Goal: Transaction & Acquisition: Purchase product/service

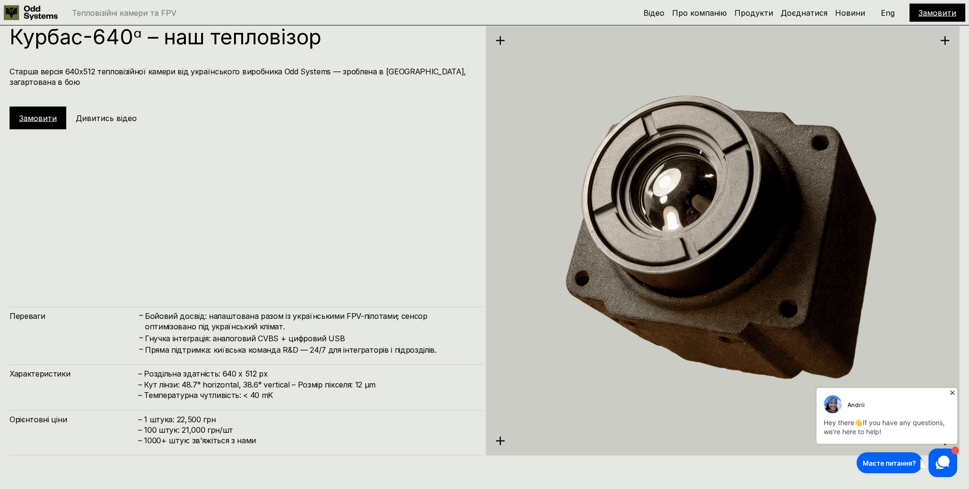
scroll to position [2383, 0]
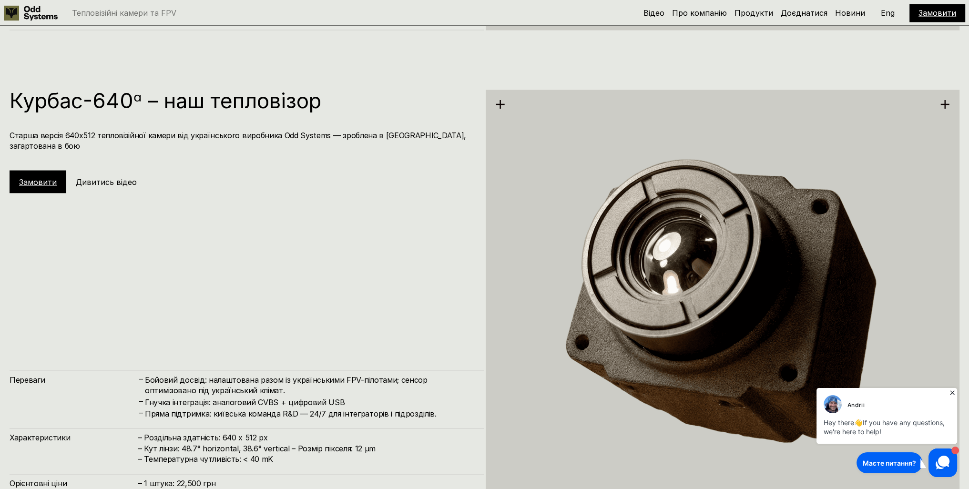
click at [36, 177] on link "Замовити" at bounding box center [38, 182] width 38 height 10
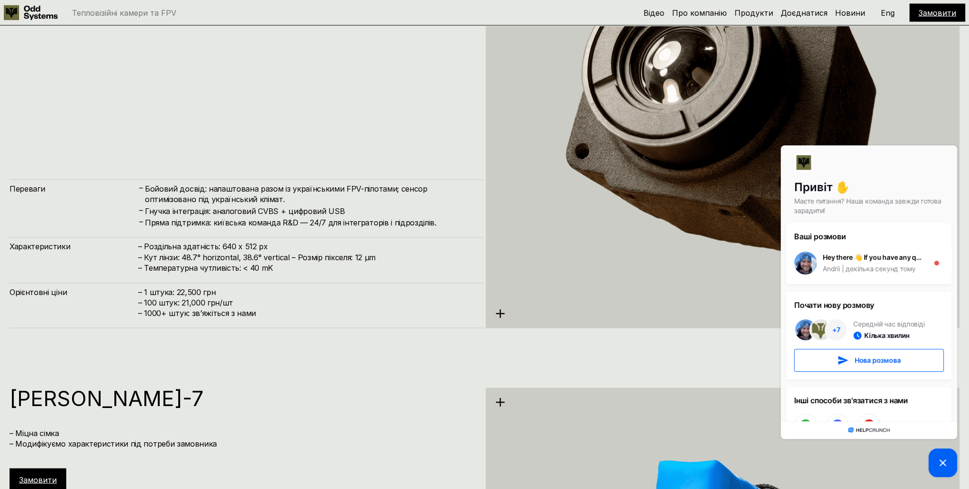
scroll to position [2622, 0]
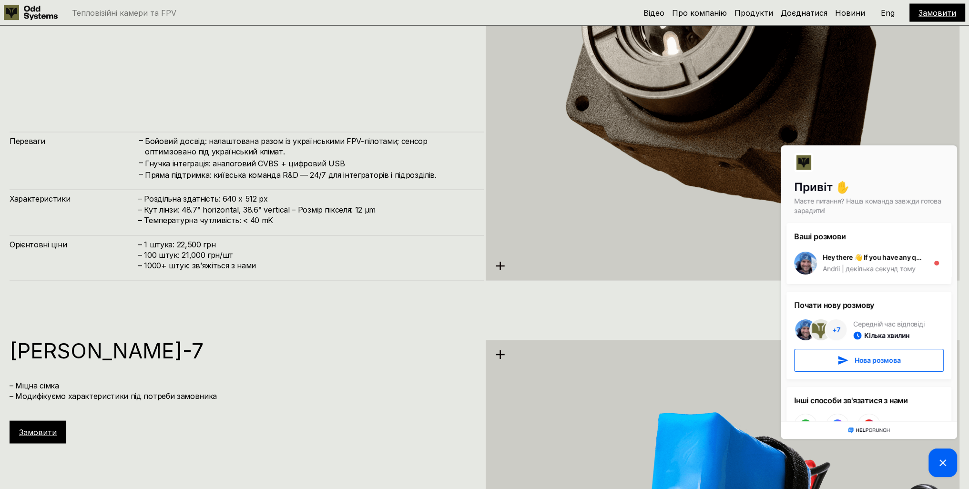
click at [939, 468] on icon at bounding box center [942, 462] width 11 height 11
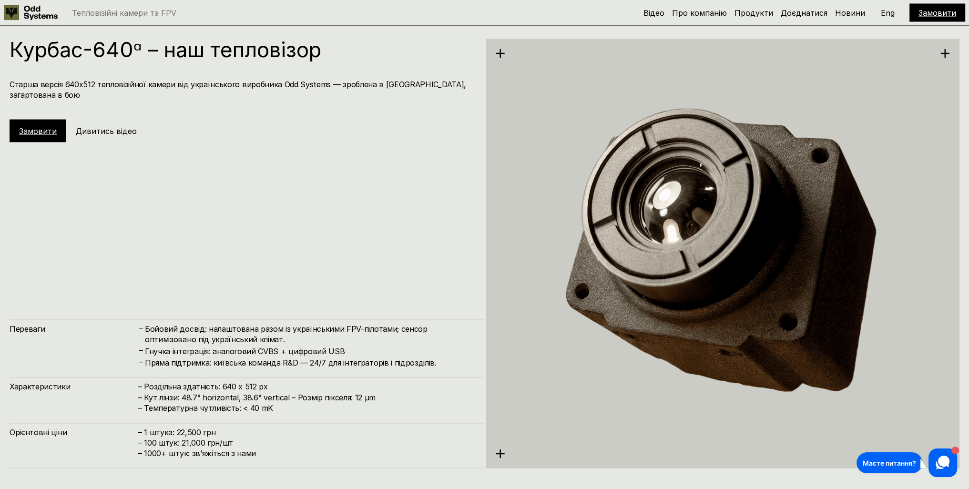
scroll to position [2431, 0]
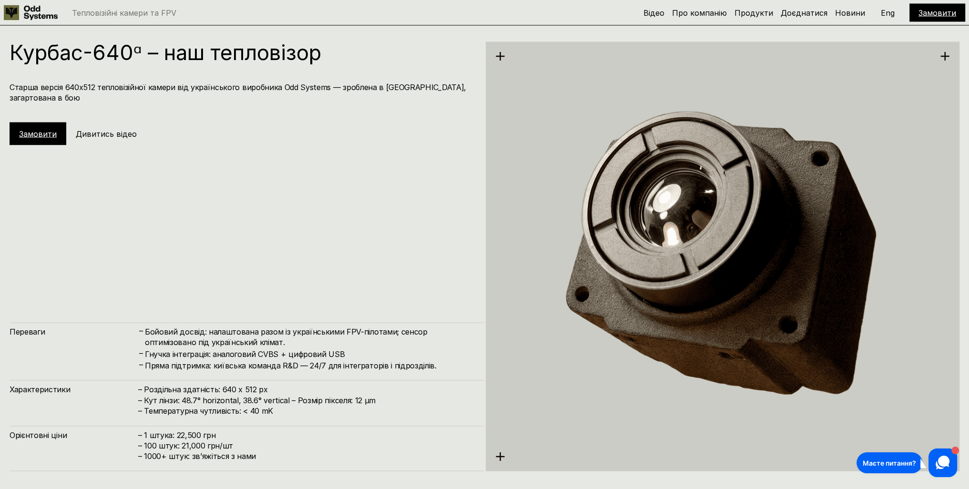
click at [36, 129] on link "Замовити" at bounding box center [38, 134] width 38 height 10
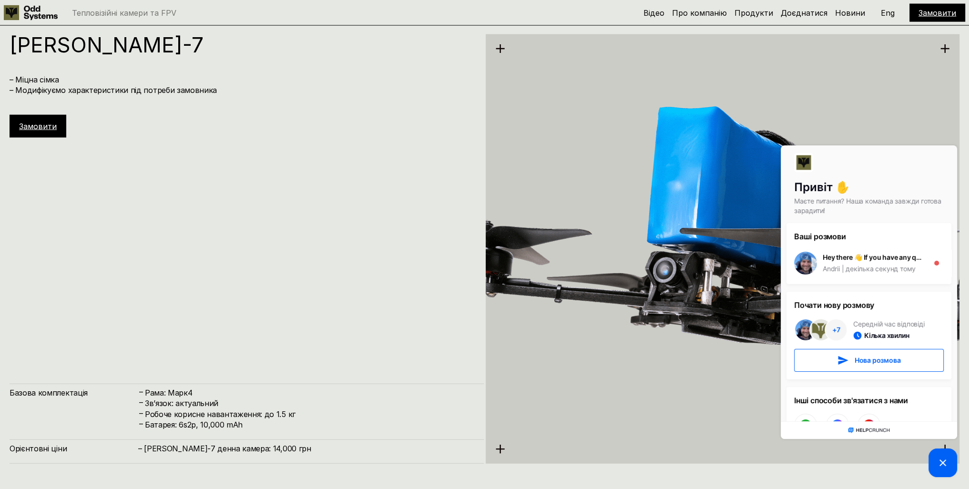
scroll to position [2955, 0]
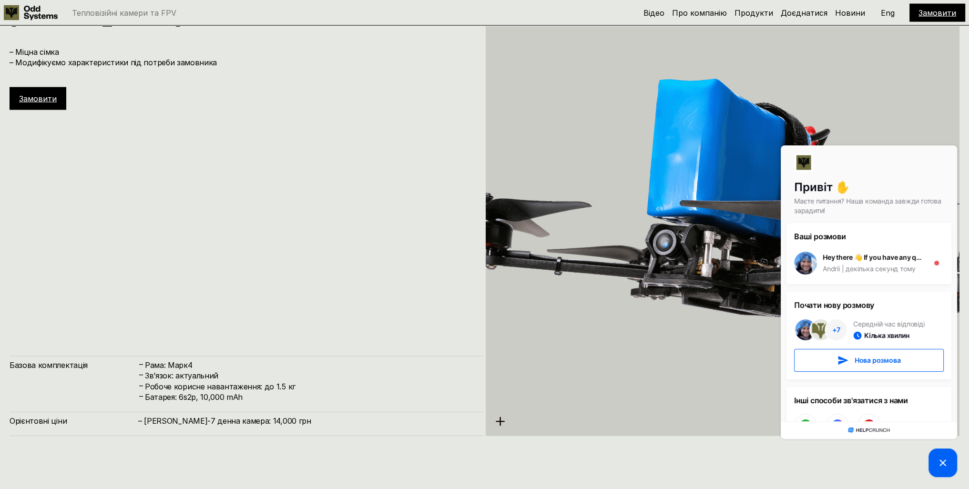
drag, startPoint x: 341, startPoint y: 154, endPoint x: 331, endPoint y: 152, distance: 10.4
click at [341, 154] on div "[PERSON_NAME]-7 – Міцна сімка – Модифікуємо характеристики під потреби замовник…" at bounding box center [247, 221] width 474 height 429
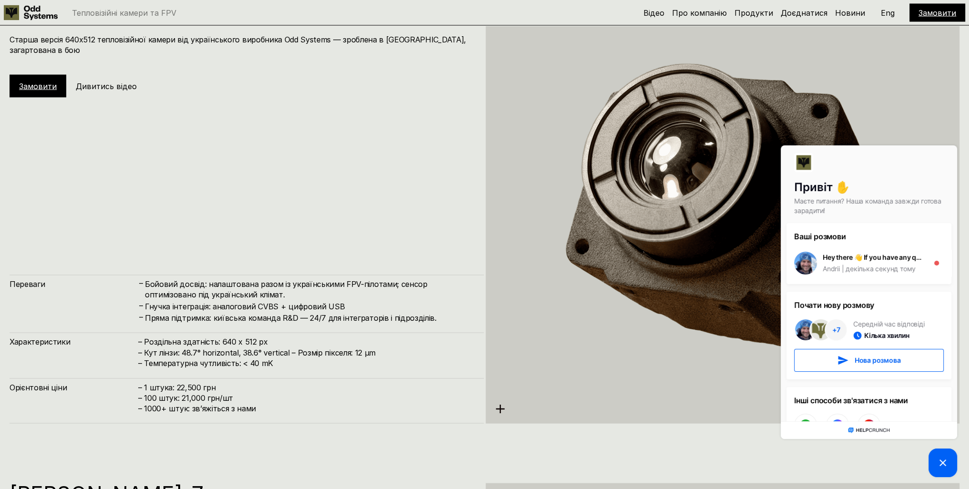
scroll to position [2526, 0]
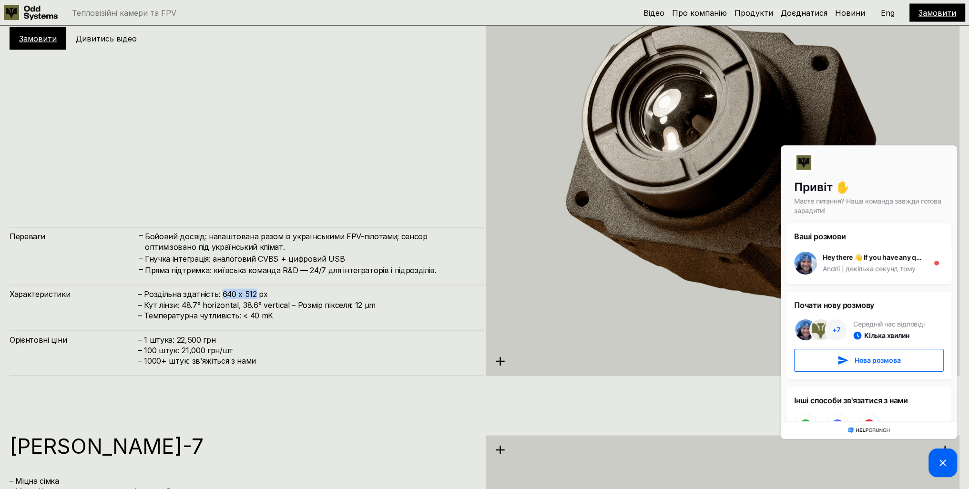
drag, startPoint x: 252, startPoint y: 294, endPoint x: 220, endPoint y: 295, distance: 31.9
click at [220, 295] on h4 "– Роздільна здатність: 640 x 512 px – Кут лінзи: 48.7° horizontal, 38.6° vertic…" at bounding box center [306, 305] width 336 height 32
drag, startPoint x: 264, startPoint y: 294, endPoint x: 221, endPoint y: 296, distance: 42.5
click at [221, 296] on h4 "– Роздільна здатність: 640 x 512 px – Кут лінзи: 48.7° horizontal, 38.6° vertic…" at bounding box center [306, 305] width 336 height 32
copy h4 "640 x 512 px"
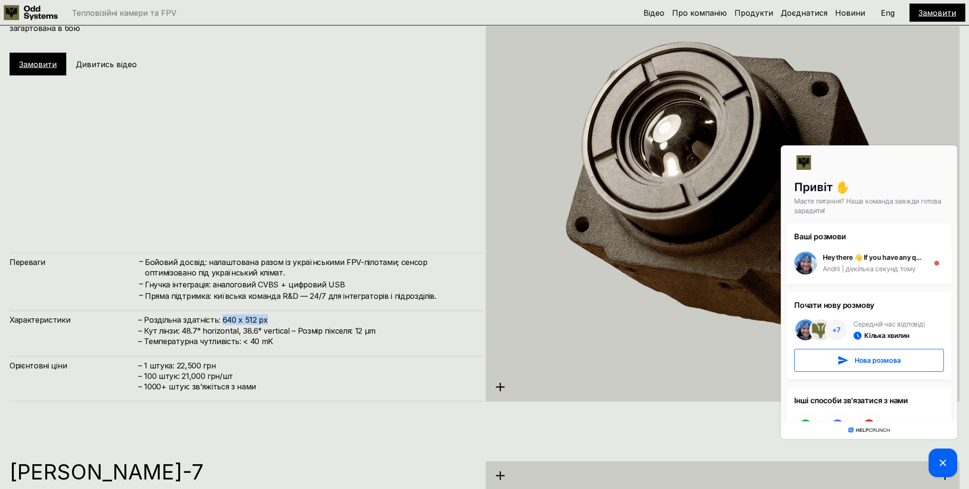
scroll to position [2479, 0]
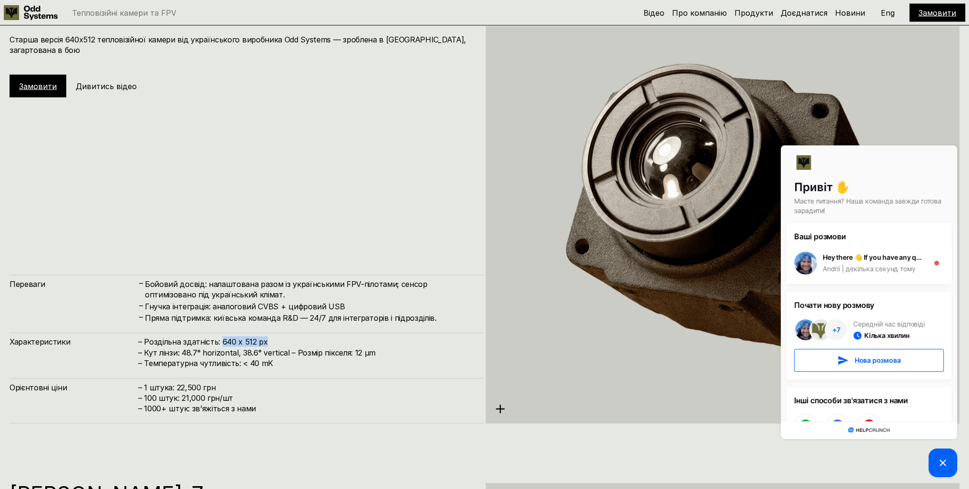
click at [46, 82] on link "Замовити" at bounding box center [38, 87] width 38 height 10
click at [122, 81] on h5 "Дивитись відео" at bounding box center [106, 86] width 61 height 10
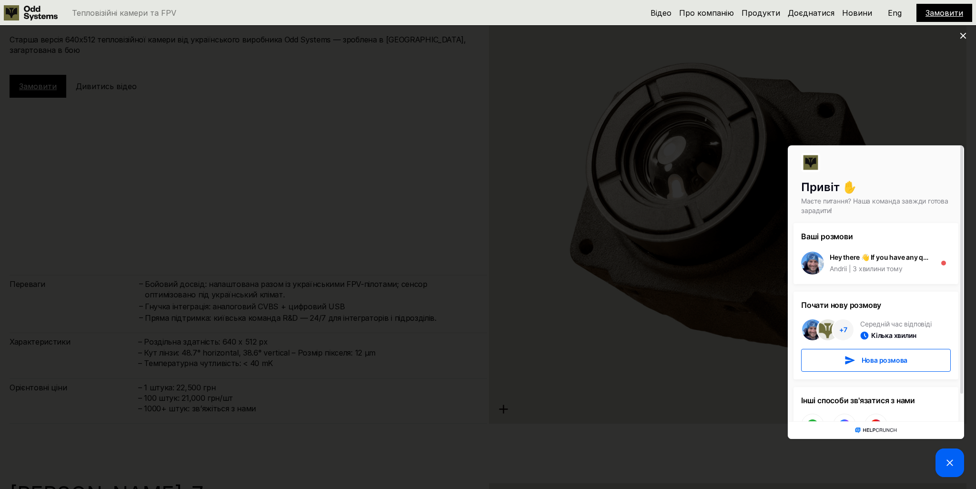
click at [50, 144] on div at bounding box center [488, 244] width 976 height 489
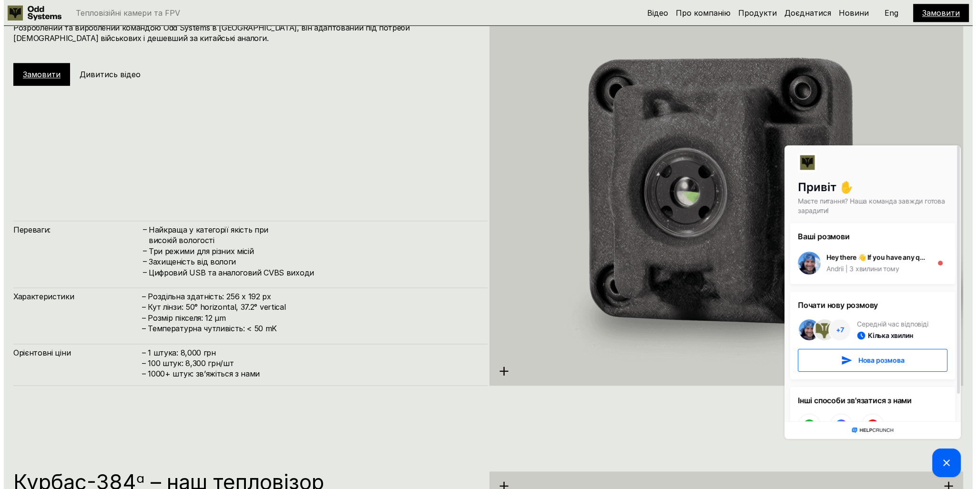
scroll to position [1525, 0]
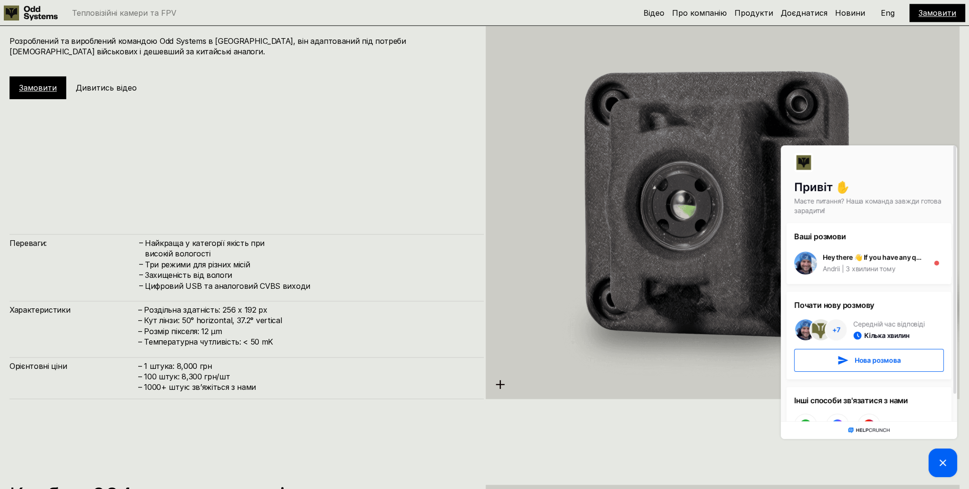
click at [91, 84] on h5 "Дивитись відео" at bounding box center [106, 87] width 61 height 10
